Goal: Register for event/course

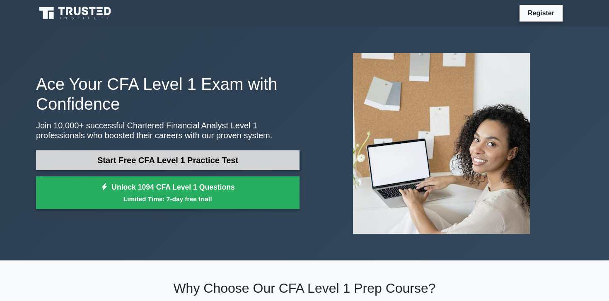
click at [185, 161] on link "Start Free CFA Level 1 Practice Test" at bounding box center [168, 160] width 264 height 20
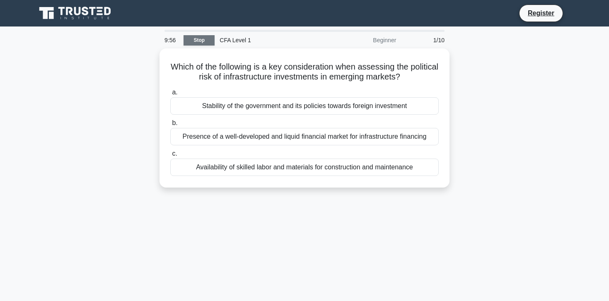
click at [213, 40] on link "Stop" at bounding box center [199, 40] width 31 height 10
